Goal: Transaction & Acquisition: Purchase product/service

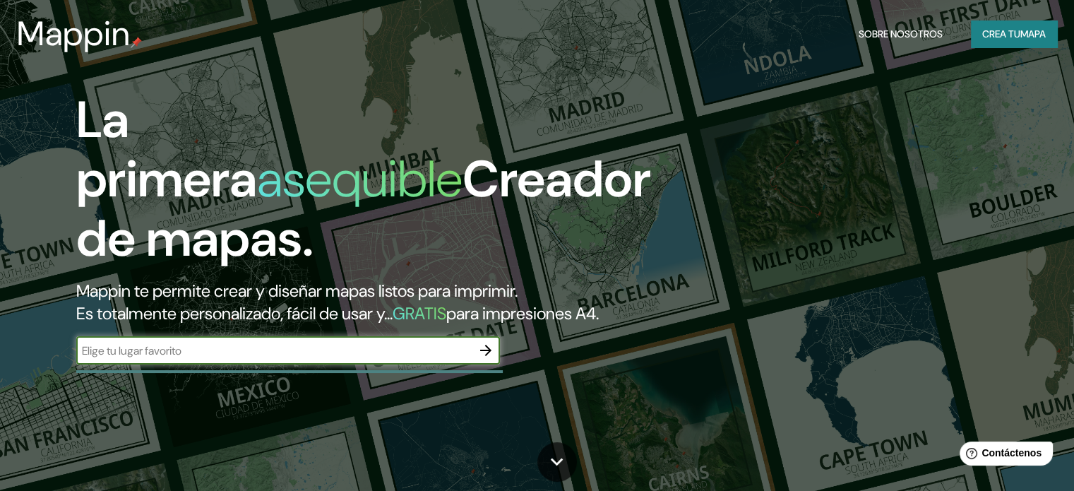
click at [359, 359] on input "text" at bounding box center [273, 350] width 395 height 16
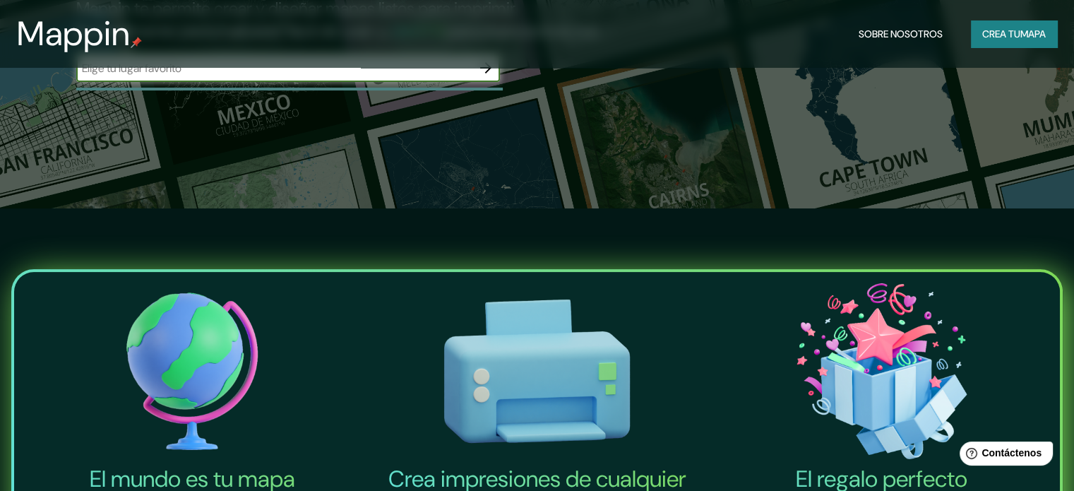
scroll to position [282, 0]
click at [337, 76] on input "text" at bounding box center [273, 68] width 395 height 16
type input "MANTA [GEOGRAPHIC_DATA]"
click at [490, 76] on icon "button" at bounding box center [485, 67] width 17 height 17
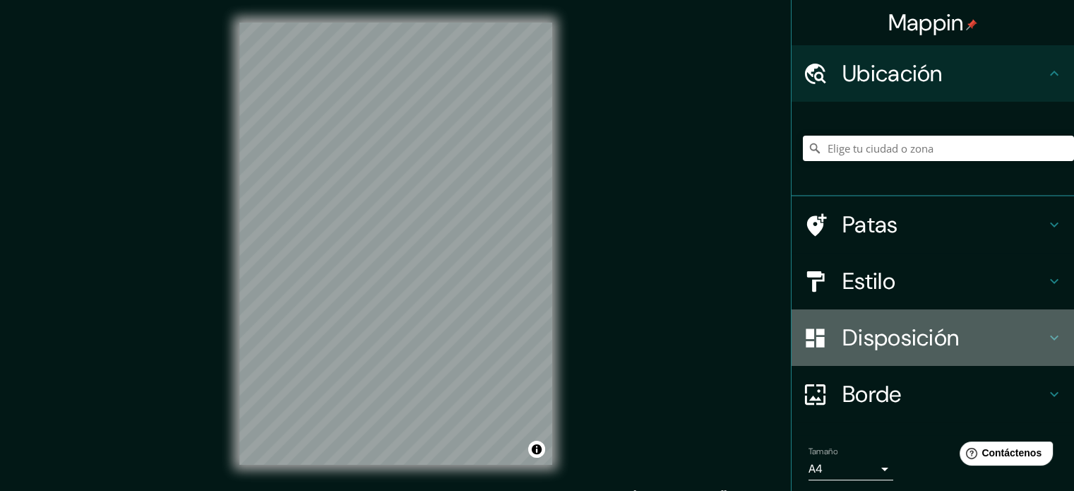
click at [883, 359] on div "Disposición" at bounding box center [932, 337] width 282 height 56
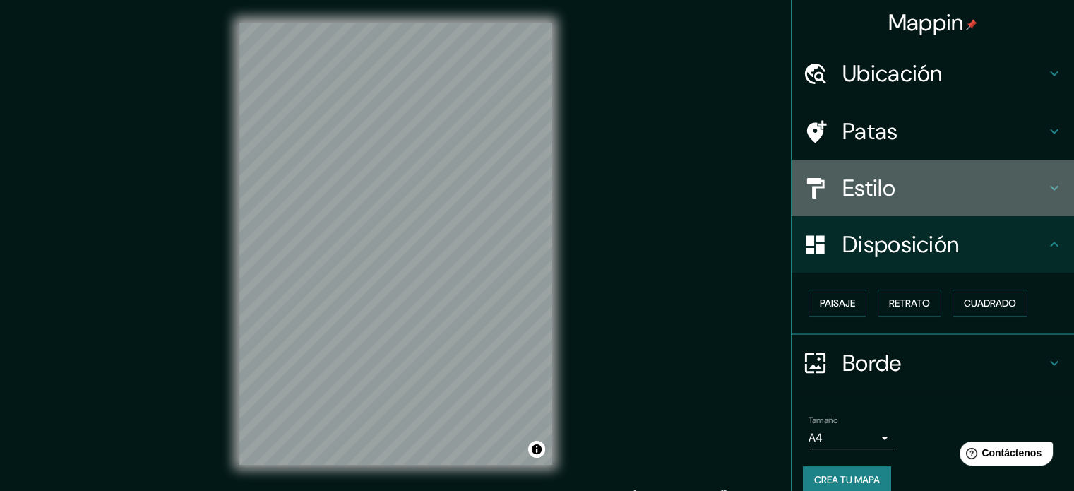
click at [1016, 169] on div "Estilo" at bounding box center [932, 188] width 282 height 56
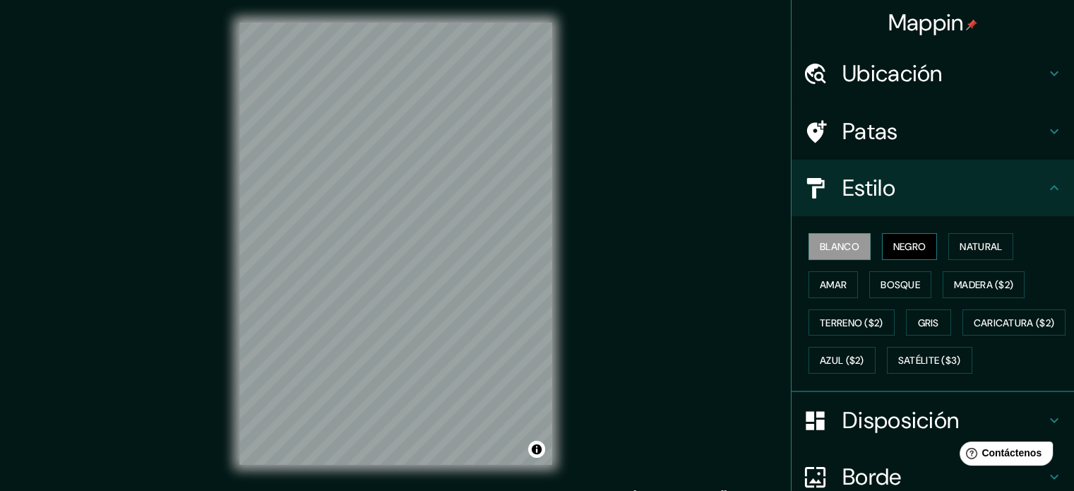
click at [895, 246] on font "Negro" at bounding box center [909, 246] width 33 height 13
click at [986, 247] on font "Natural" at bounding box center [980, 246] width 42 height 13
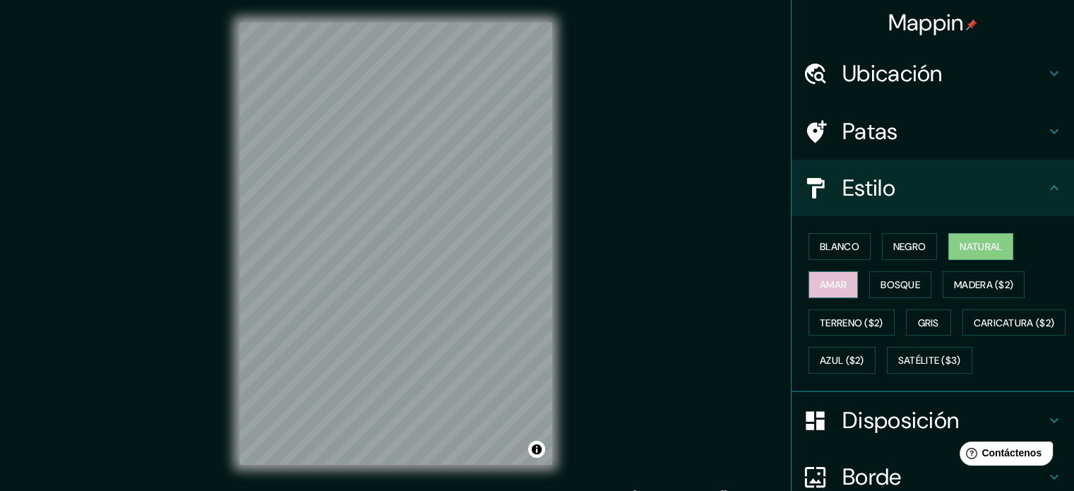
drag, startPoint x: 826, startPoint y: 275, endPoint x: 822, endPoint y: 283, distance: 9.2
click at [822, 276] on font "Amar" at bounding box center [833, 284] width 27 height 18
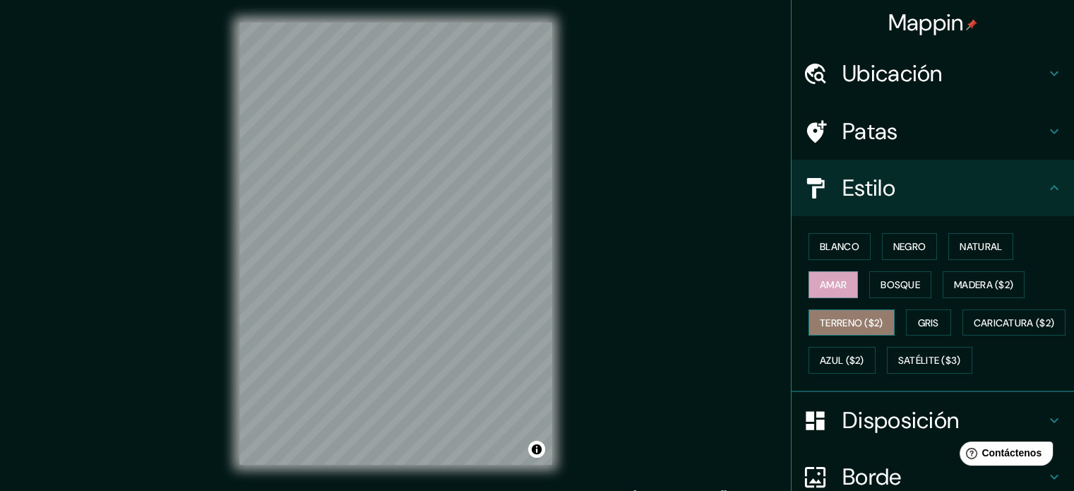
click at [861, 310] on button "Terreno ($2)" at bounding box center [851, 322] width 86 height 27
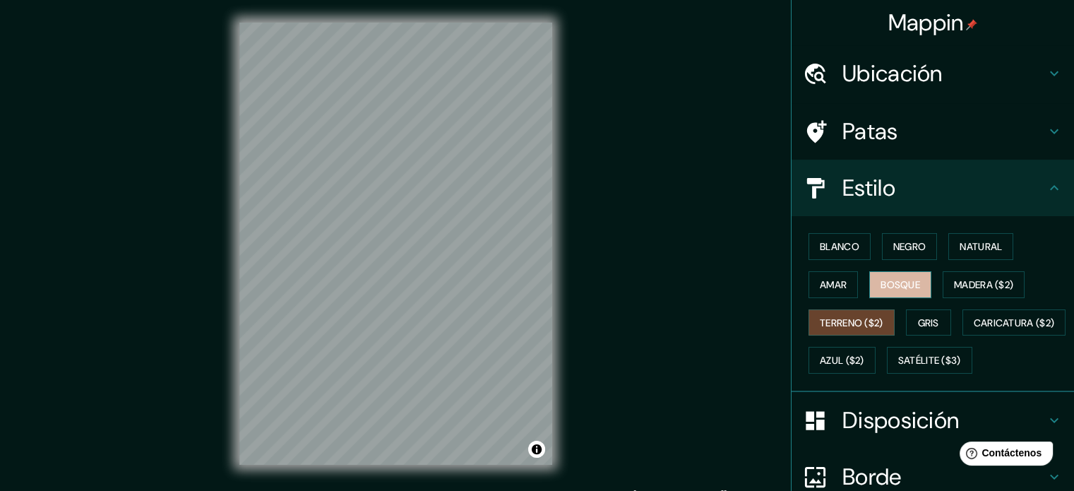
click at [887, 296] on button "Bosque" at bounding box center [900, 284] width 62 height 27
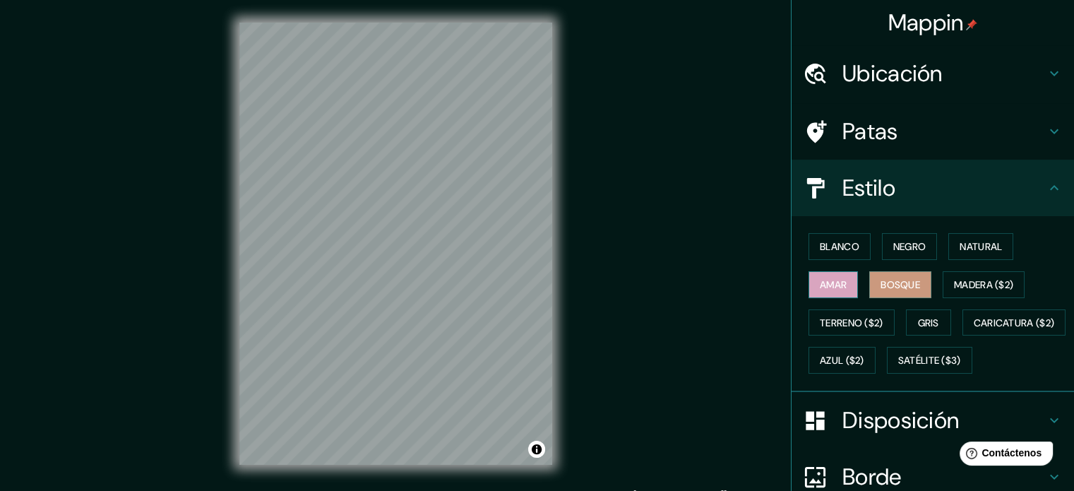
click at [822, 290] on font "Amar" at bounding box center [833, 284] width 27 height 18
click at [841, 311] on button "Terreno ($2)" at bounding box center [851, 322] width 86 height 27
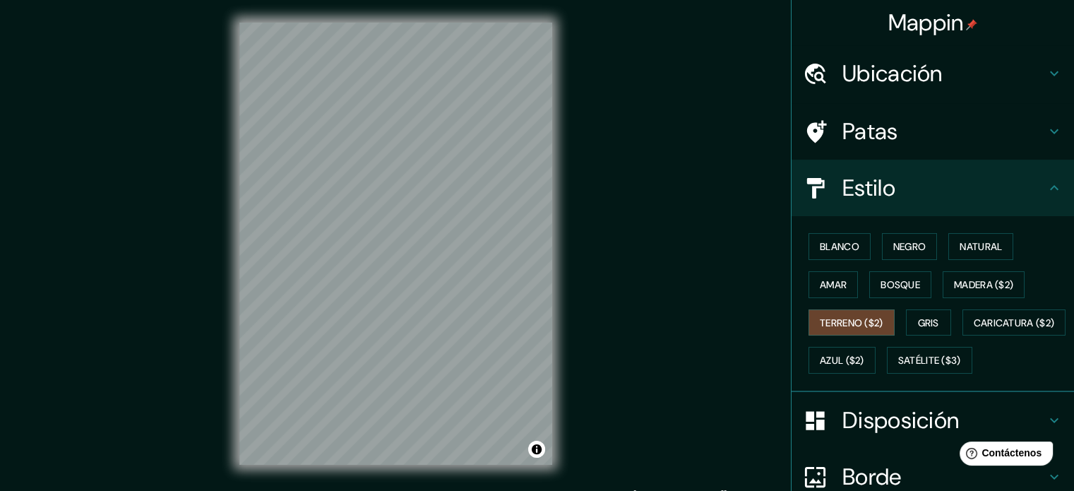
scroll to position [167, 0]
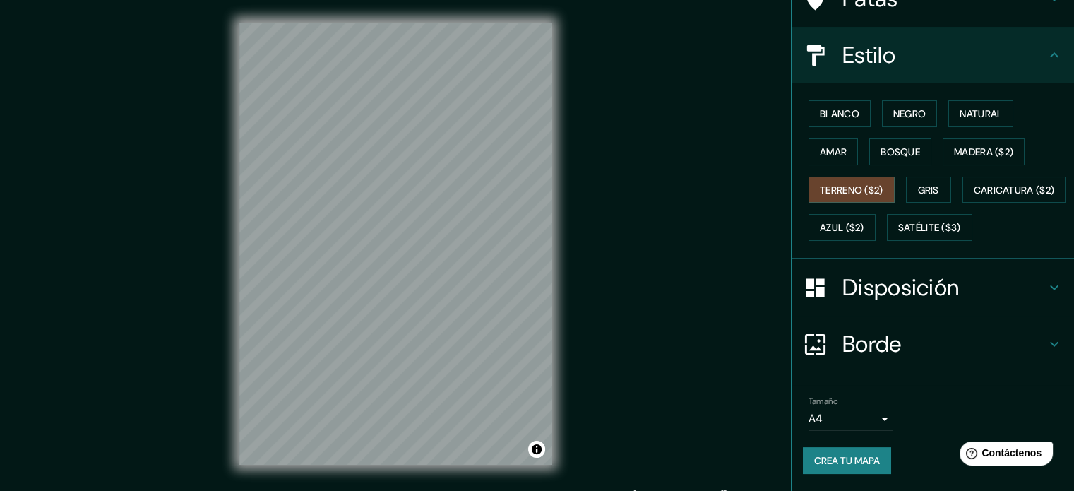
click at [1050, 341] on icon at bounding box center [1054, 343] width 17 height 17
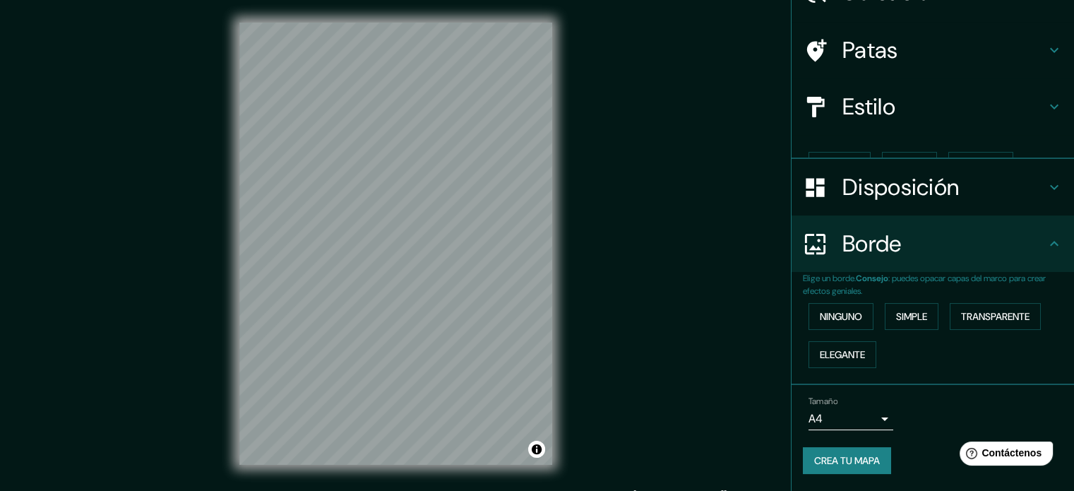
scroll to position [56, 0]
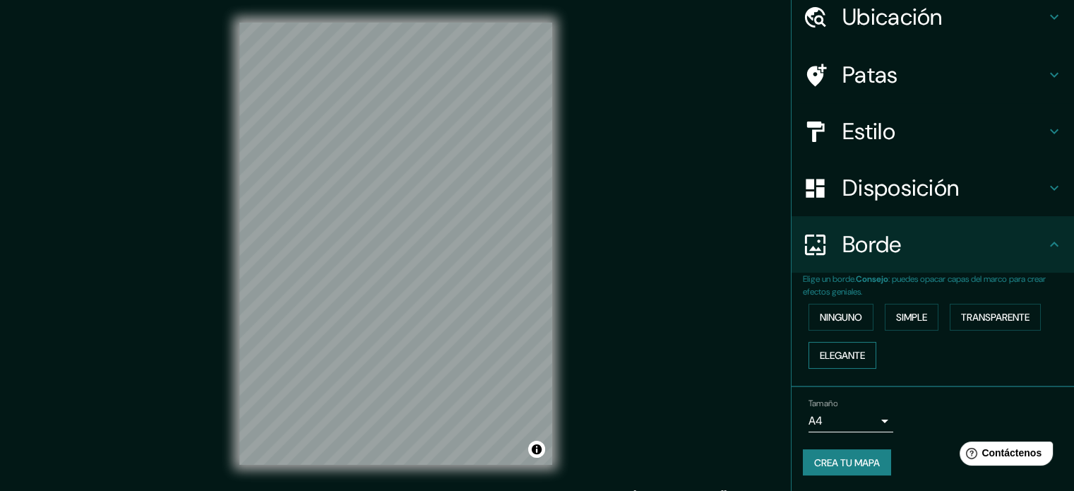
click at [853, 353] on font "Elegante" at bounding box center [842, 355] width 45 height 13
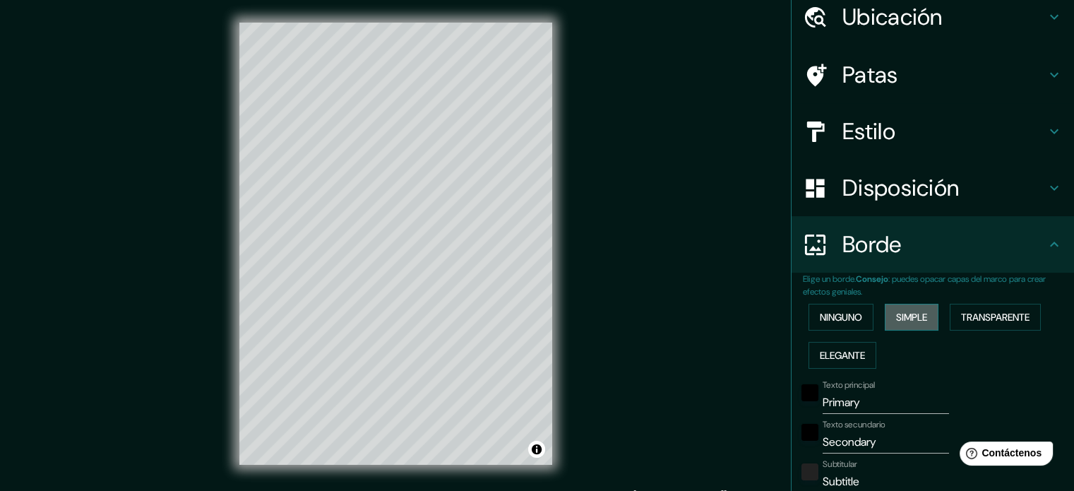
click at [901, 321] on font "Simple" at bounding box center [911, 317] width 31 height 13
click at [966, 319] on font "Transparente" at bounding box center [995, 317] width 68 height 13
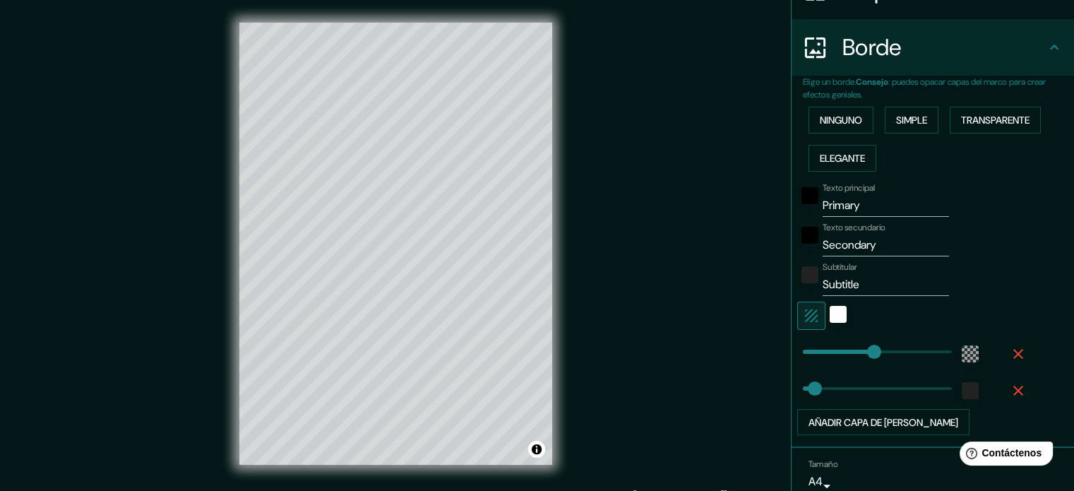
scroll to position [313, 0]
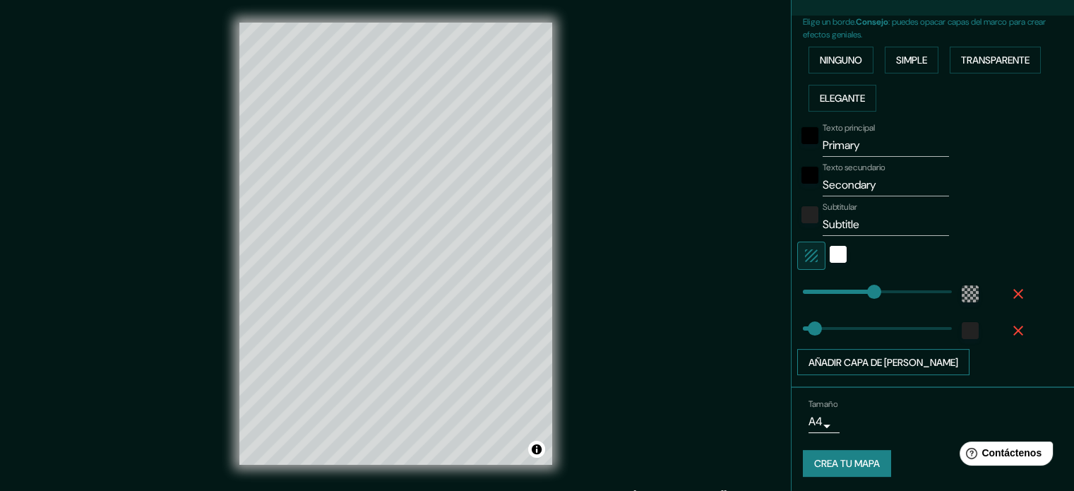
click at [897, 359] on font "Añadir capa de [PERSON_NAME]" at bounding box center [883, 362] width 150 height 13
type input "213"
type input "35"
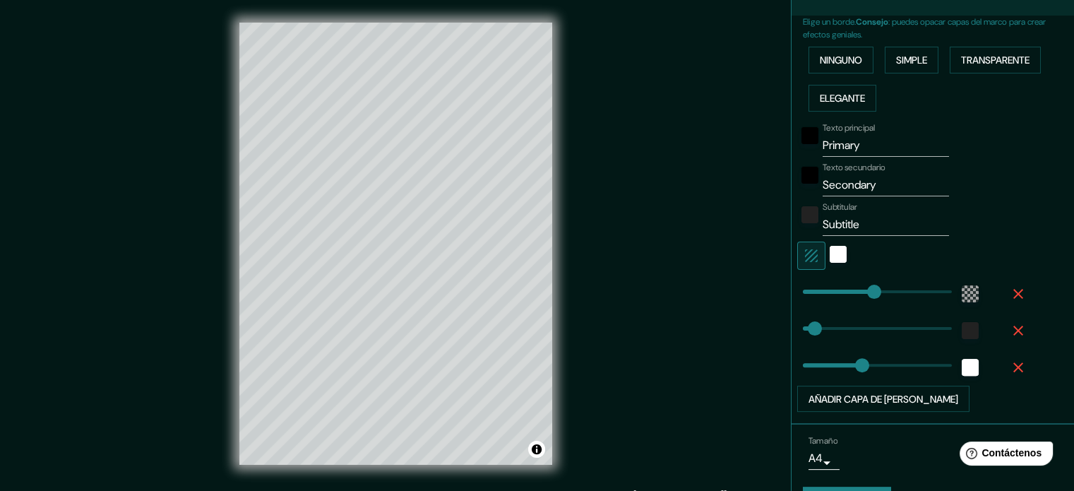
click at [904, 380] on div "Texto principal Primary Texto secundario Secondary Subtitular Subtitle Añadir c…" at bounding box center [916, 264] width 226 height 295
click at [904, 393] on font "Añadir capa de [PERSON_NAME]" at bounding box center [883, 399] width 150 height 13
type input "213"
type input "35"
type input "177"
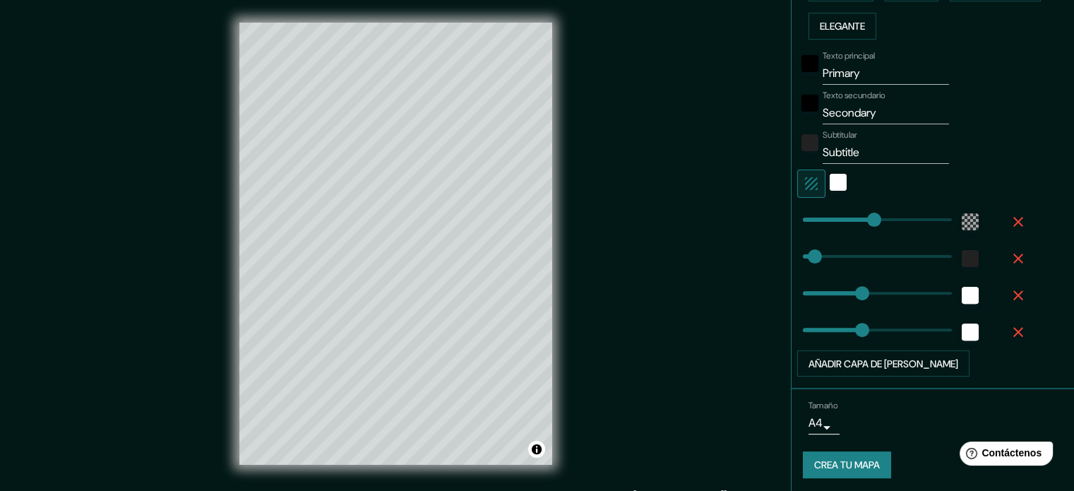
scroll to position [387, 0]
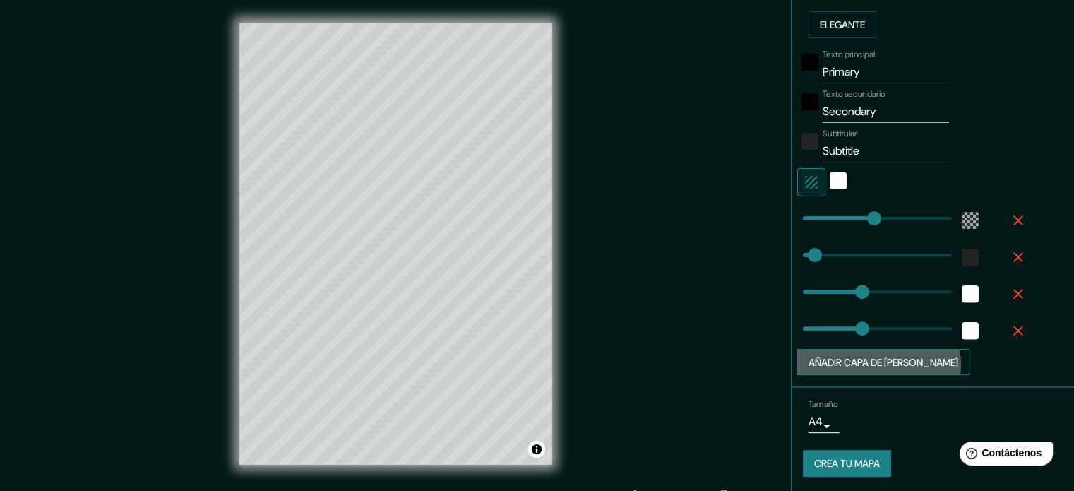
click at [867, 362] on font "Añadir capa de [PERSON_NAME]" at bounding box center [883, 362] width 150 height 13
type input "213"
type input "35"
type input "177"
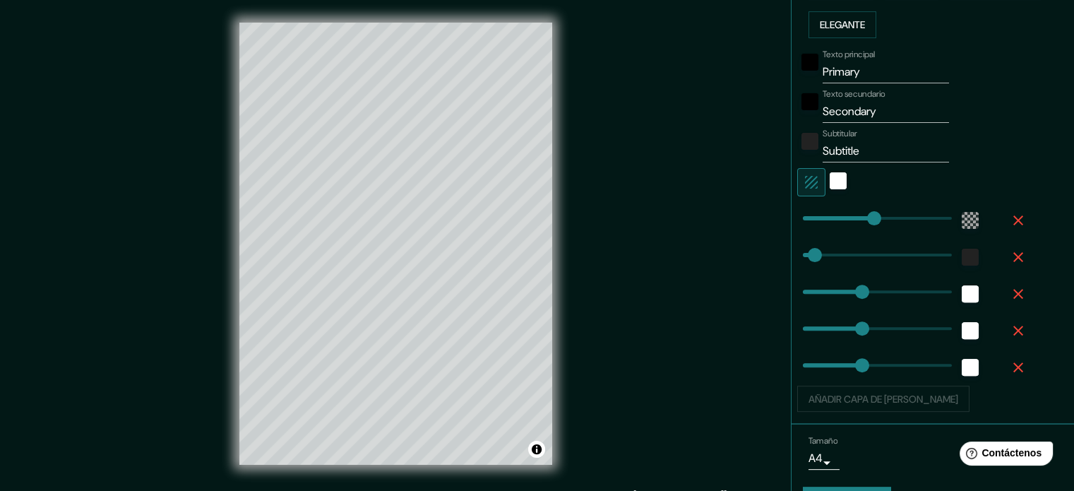
type input "177"
drag, startPoint x: 1002, startPoint y: 357, endPoint x: 1007, endPoint y: 347, distance: 10.8
click at [1010, 359] on icon "button" at bounding box center [1018, 367] width 17 height 17
type input "213"
type input "35"
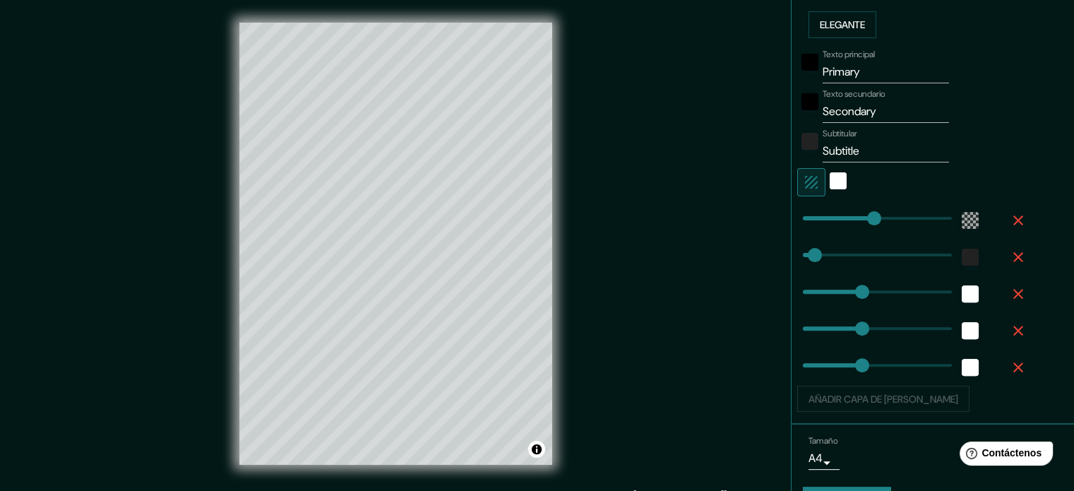
type input "177"
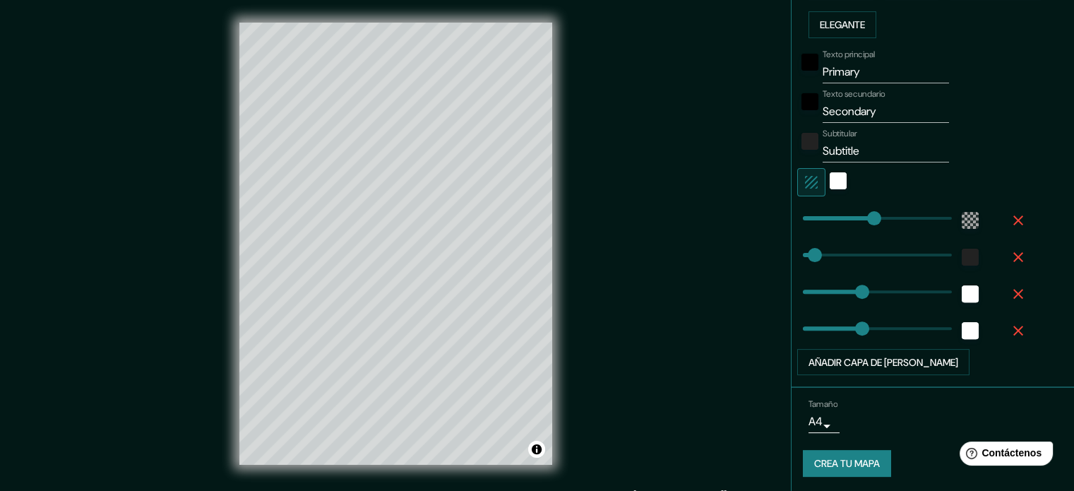
click at [1010, 322] on icon "button" at bounding box center [1018, 330] width 17 height 17
type input "213"
type input "35"
type input "177"
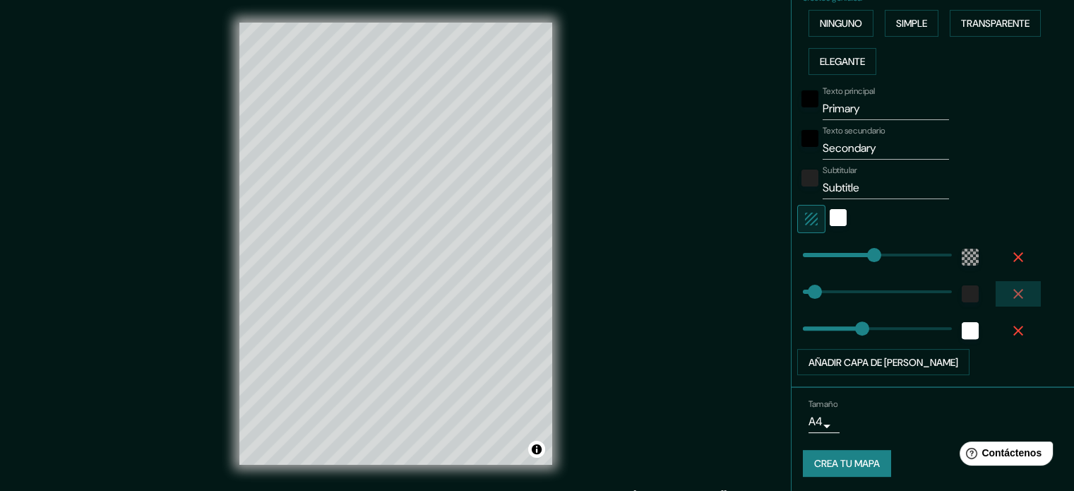
click at [1012, 292] on icon "button" at bounding box center [1018, 293] width 17 height 17
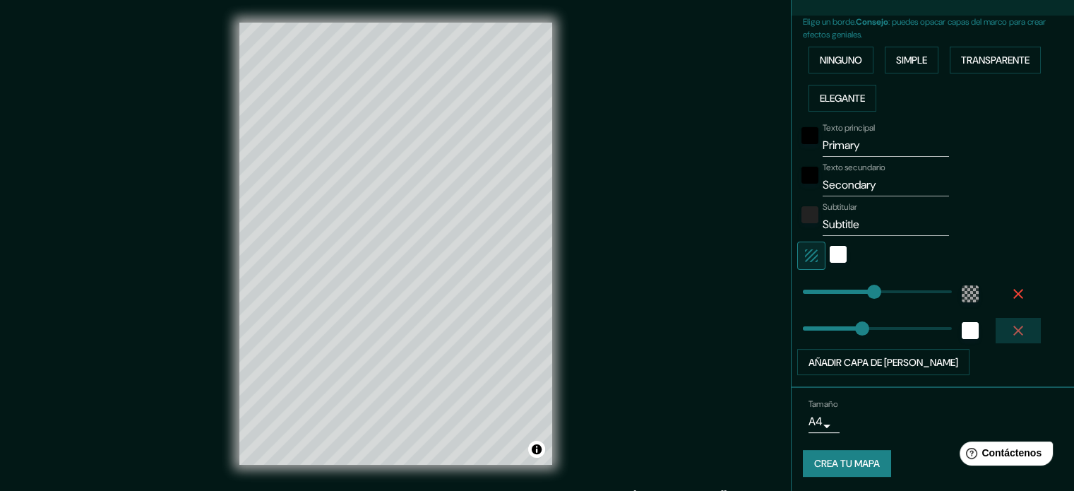
drag, startPoint x: 1016, startPoint y: 335, endPoint x: 1009, endPoint y: 337, distance: 7.4
click at [1011, 336] on button "button" at bounding box center [1017, 330] width 45 height 25
type input "213"
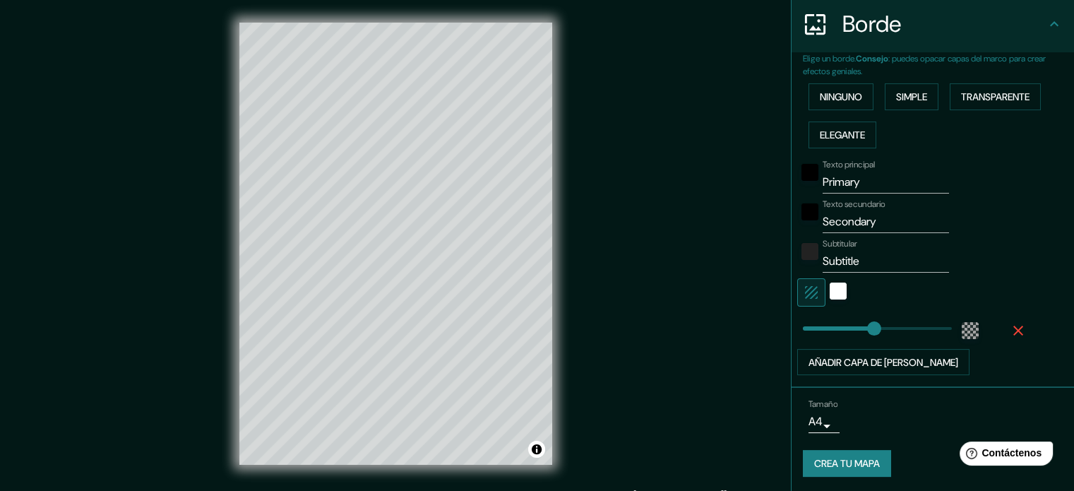
click at [1010, 322] on icon "button" at bounding box center [1018, 330] width 17 height 17
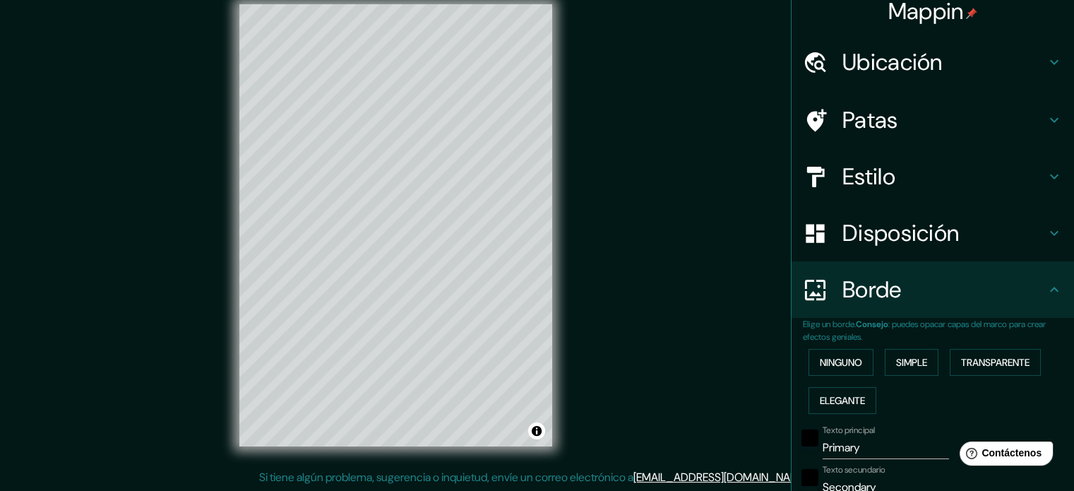
scroll to position [0, 0]
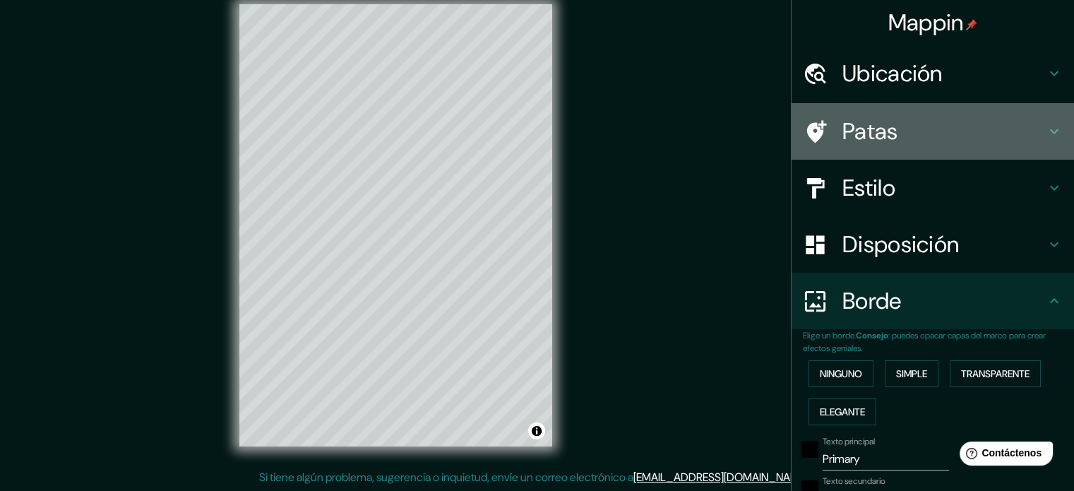
click at [1048, 128] on icon at bounding box center [1054, 131] width 17 height 17
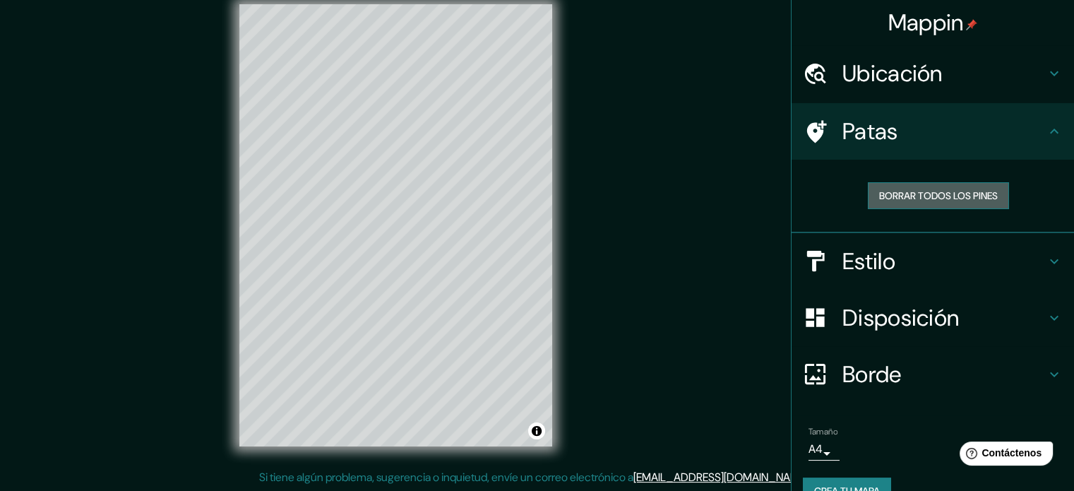
click at [935, 198] on font "Borrar todos los pines" at bounding box center [938, 195] width 119 height 13
click at [1019, 75] on h4 "Ubicación" at bounding box center [943, 73] width 203 height 28
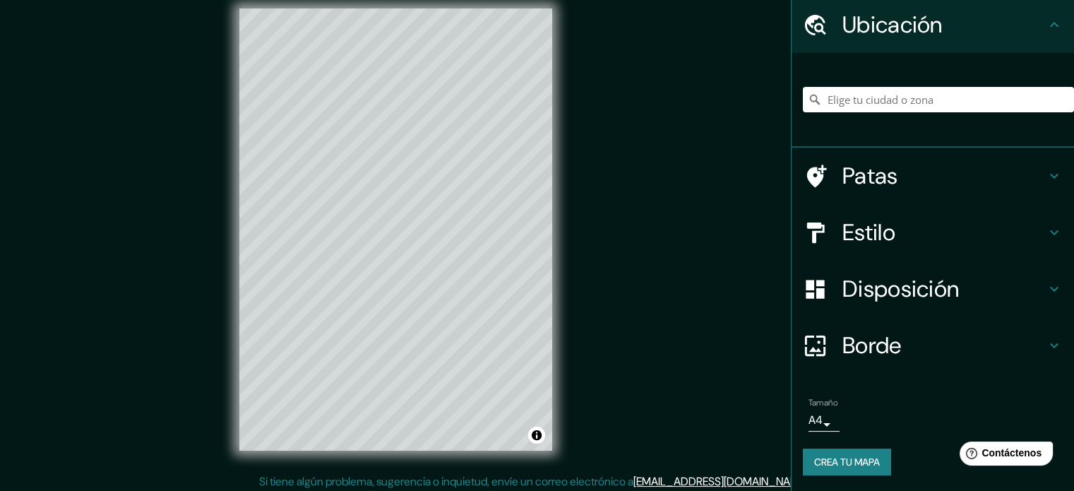
scroll to position [18, 0]
